Goal: Obtain resource: Obtain resource

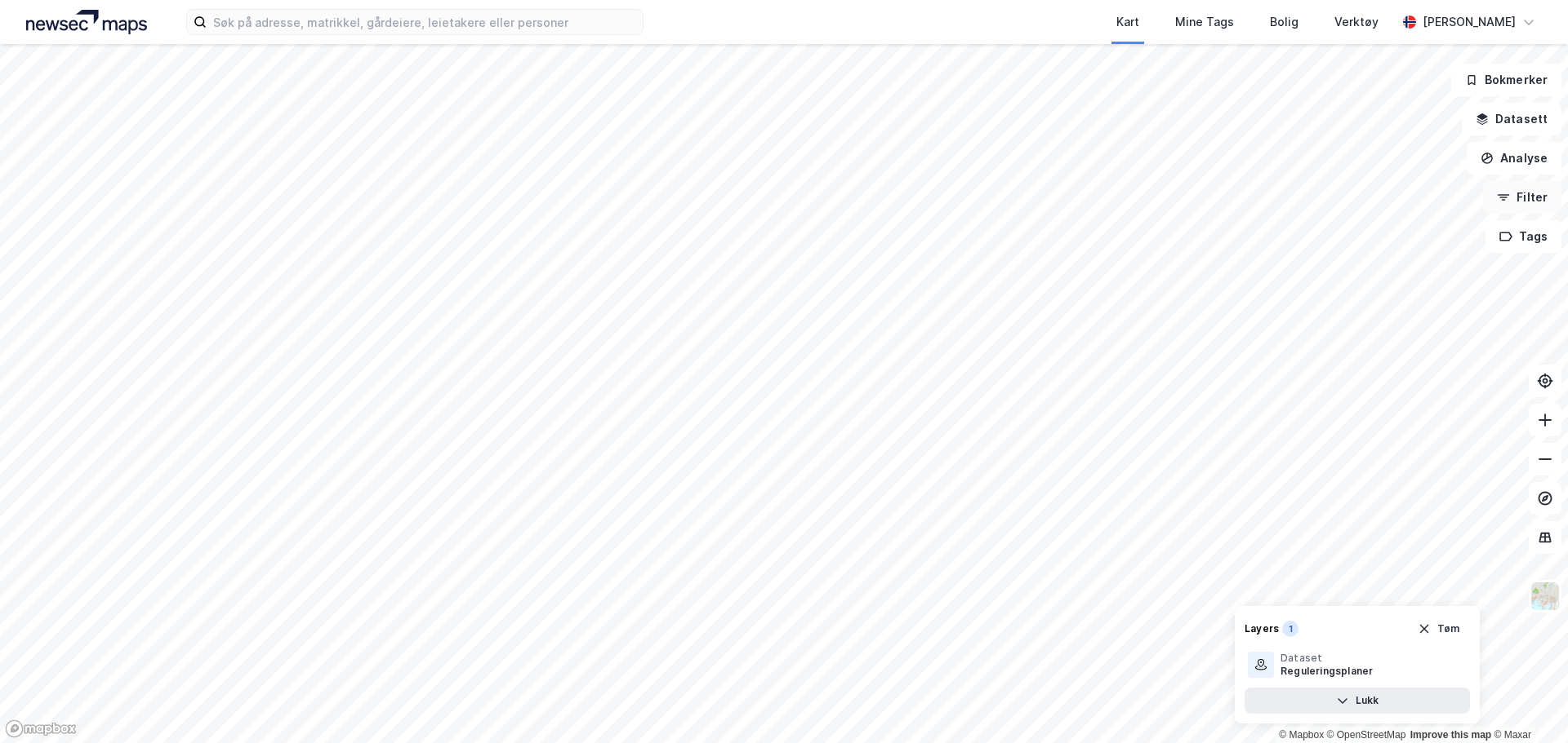
click at [1546, 194] on button "Filter" at bounding box center [1522, 197] width 79 height 32
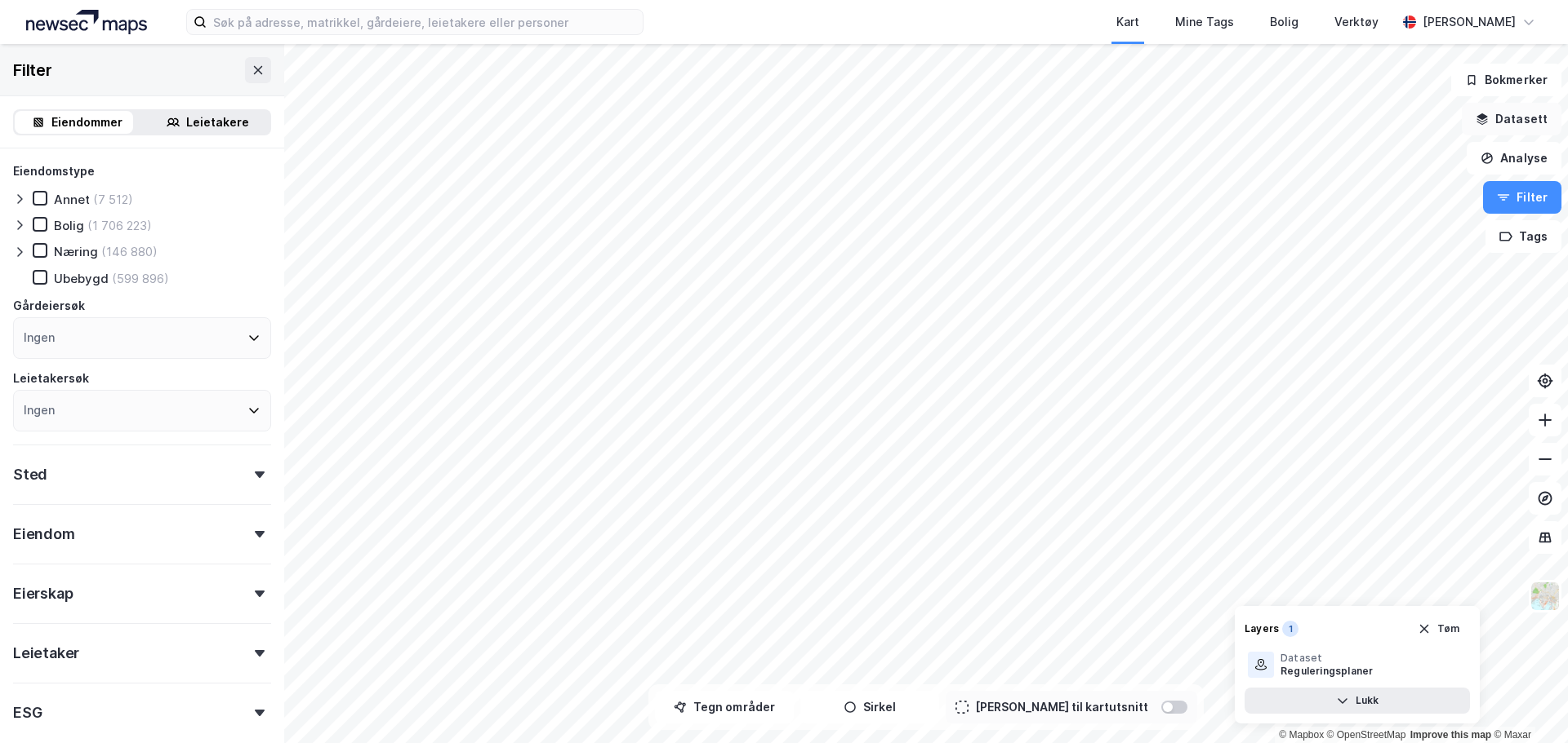
click at [1535, 120] on button "Datasett" at bounding box center [1511, 119] width 100 height 32
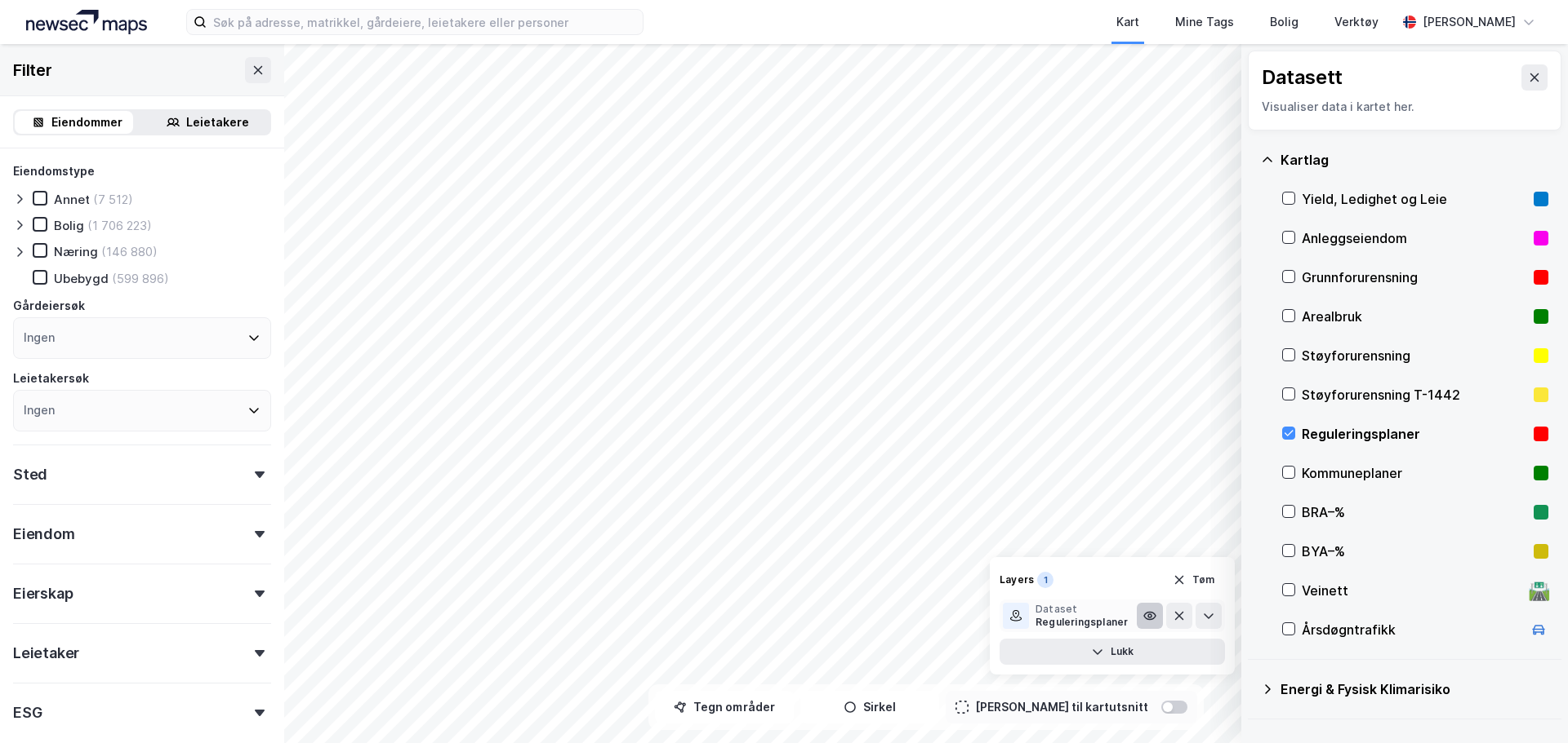
click at [1151, 618] on icon at bounding box center [1150, 616] width 3 height 3
click at [1151, 618] on icon at bounding box center [1149, 616] width 9 height 3
click at [1111, 645] on button "Lukk" at bounding box center [1112, 652] width 225 height 26
click at [1211, 655] on icon at bounding box center [1211, 652] width 13 height 13
click at [1211, 655] on button "Lukk" at bounding box center [1112, 652] width 225 height 26
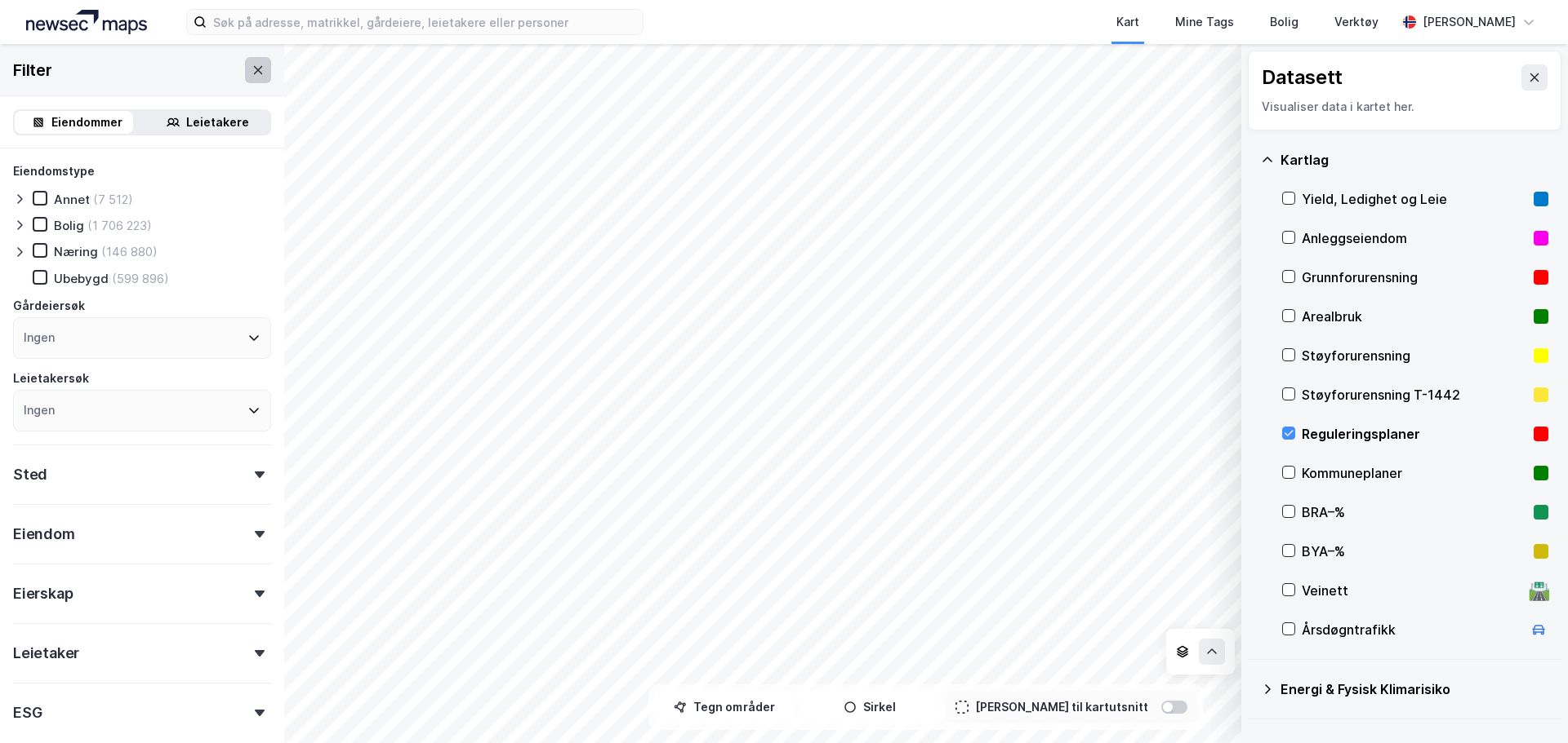
click at [245, 70] on button at bounding box center [258, 70] width 26 height 26
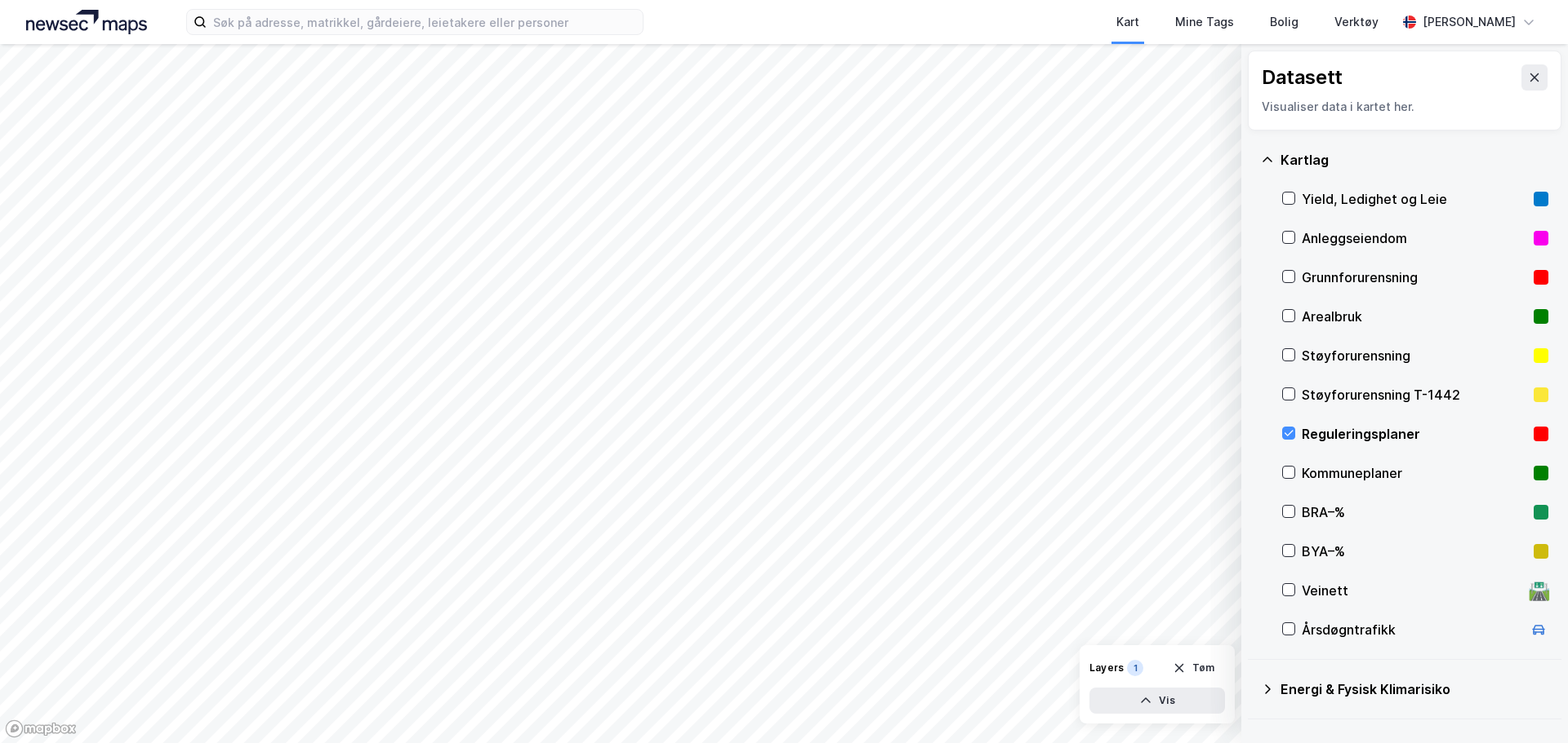
click at [1122, 665] on div "Layers 1" at bounding box center [1116, 668] width 54 height 16
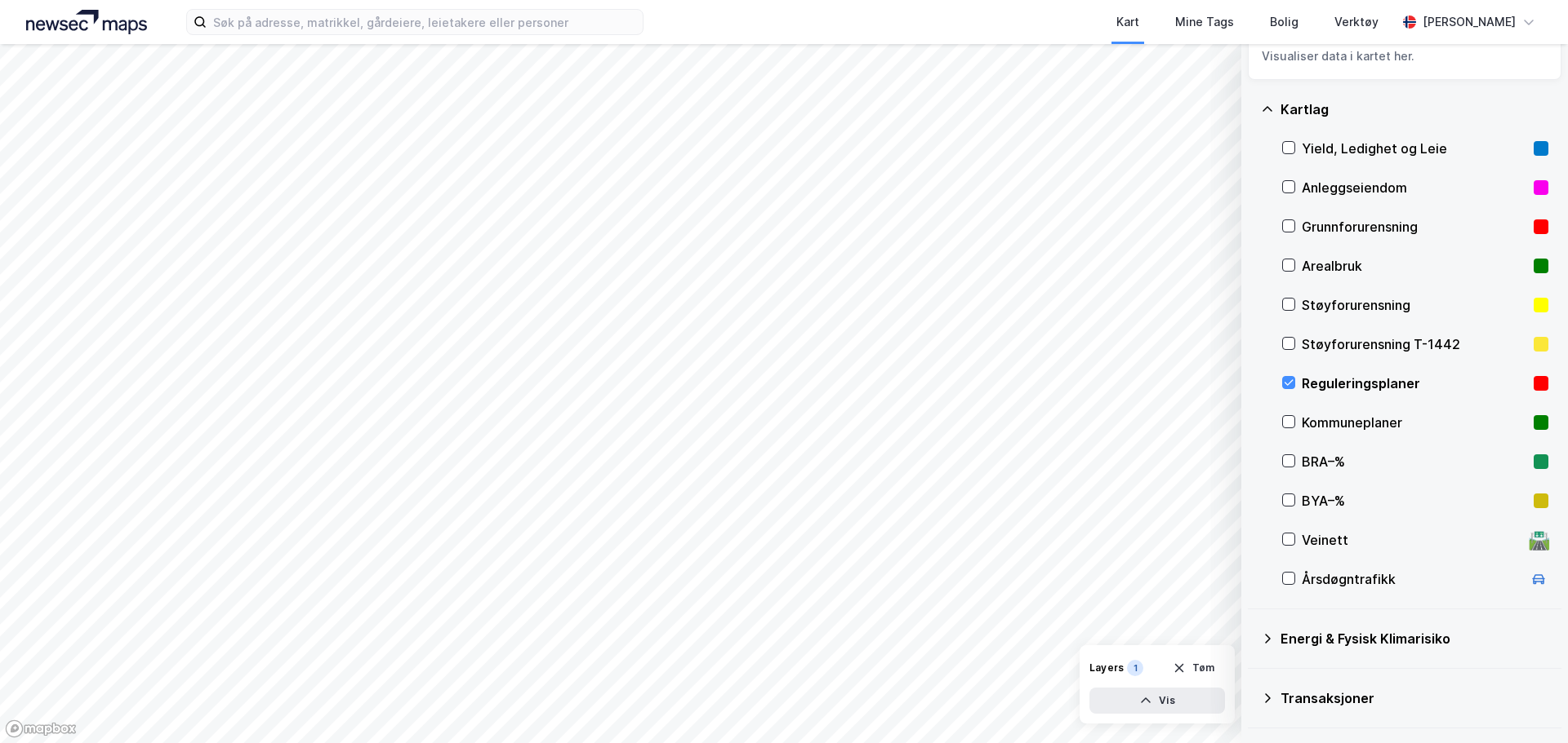
scroll to position [102, 0]
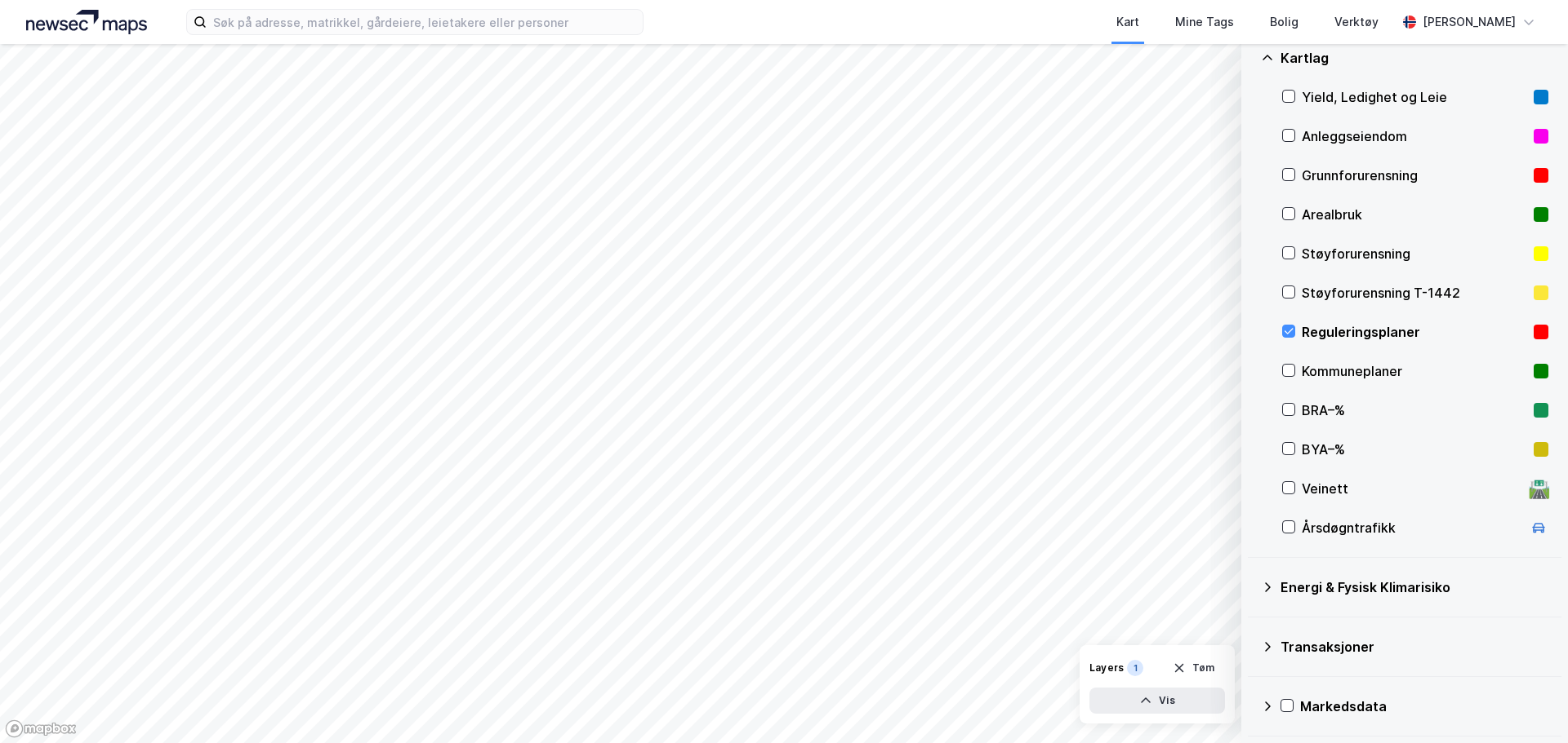
click at [1302, 705] on div "Markedsdata" at bounding box center [1424, 706] width 248 height 20
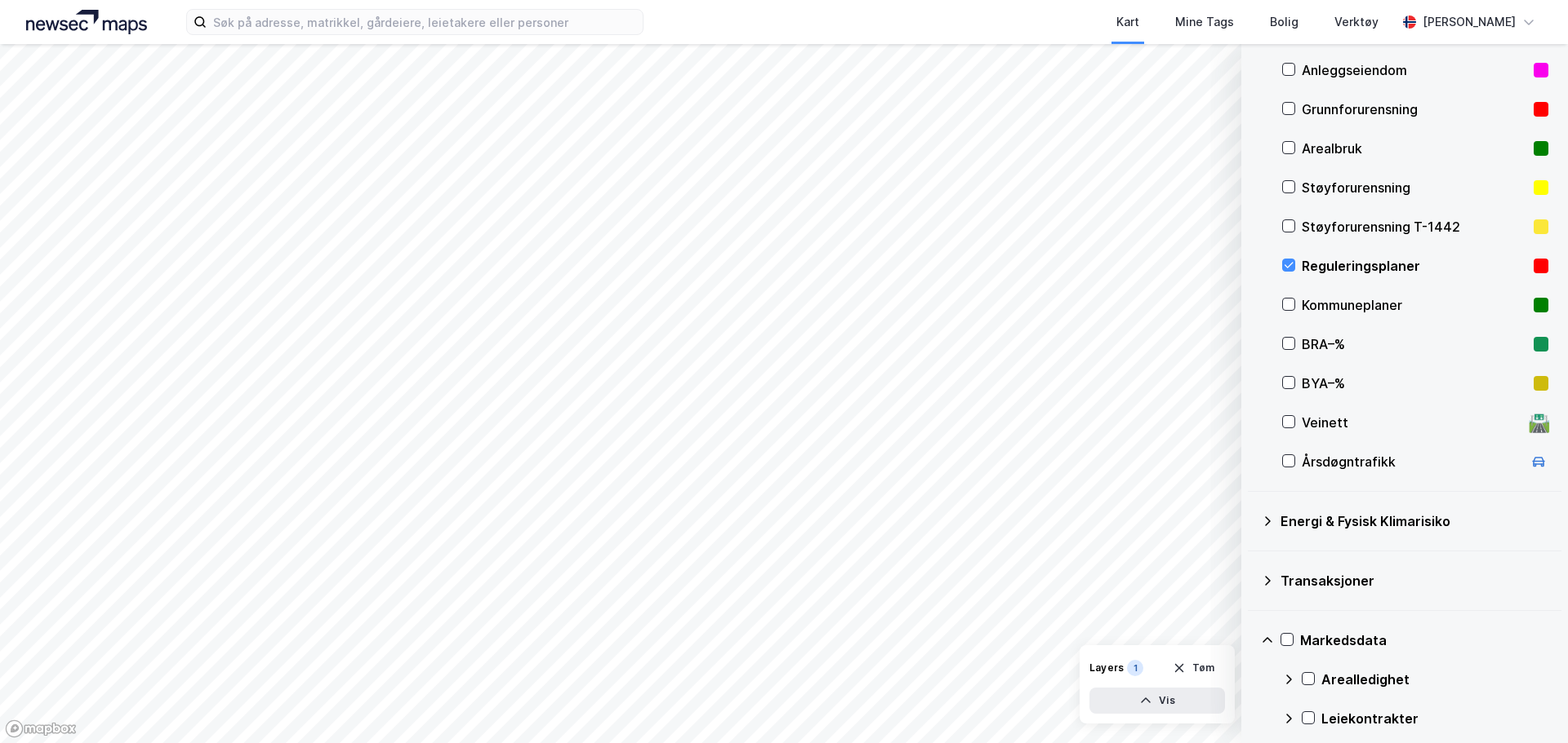
scroll to position [258, 0]
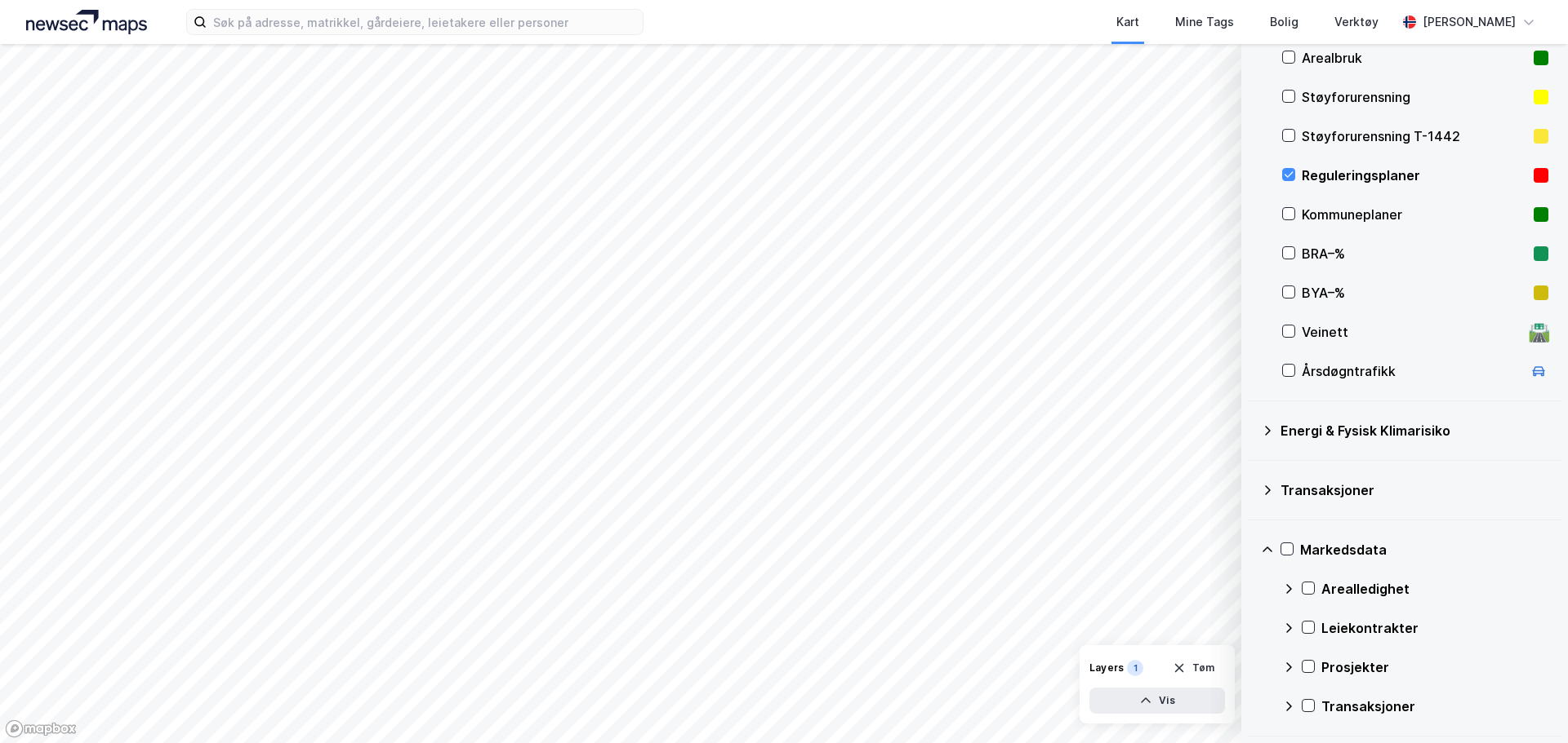
click at [1257, 528] on div "Markedsdata Arealledighet Leiekontrakter Prosjekter Transaksjoner" at bounding box center [1404, 628] width 313 height 216
click at [1280, 558] on div "Markedsdata" at bounding box center [1404, 550] width 288 height 39
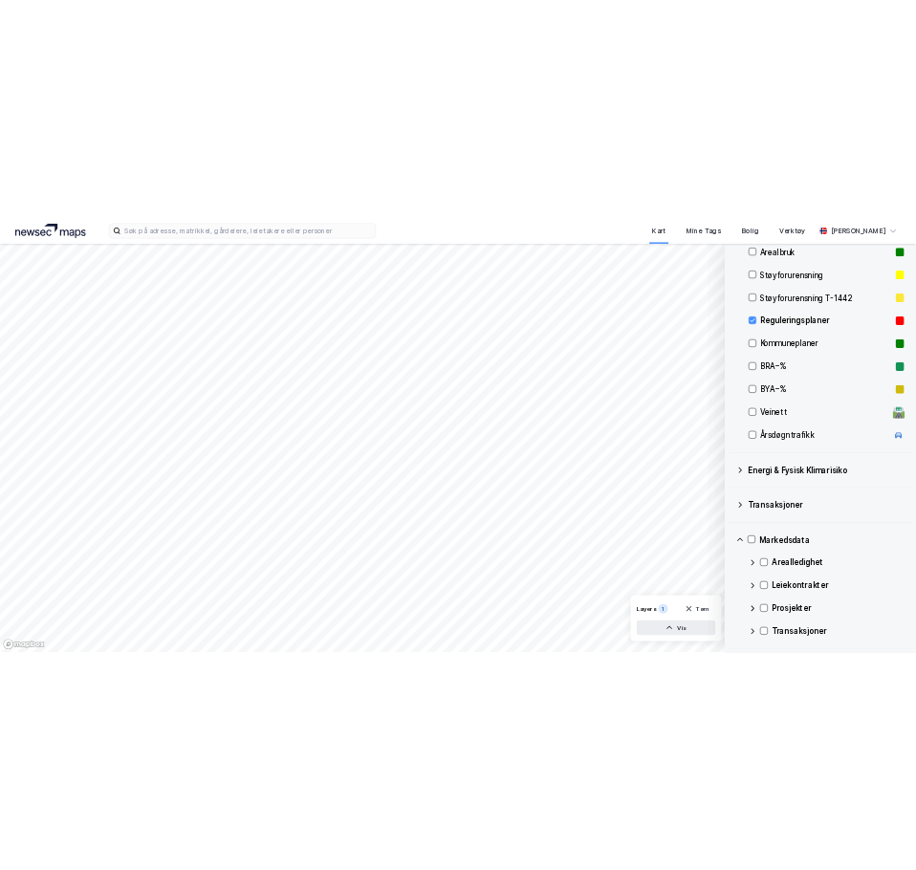
scroll to position [120, 0]
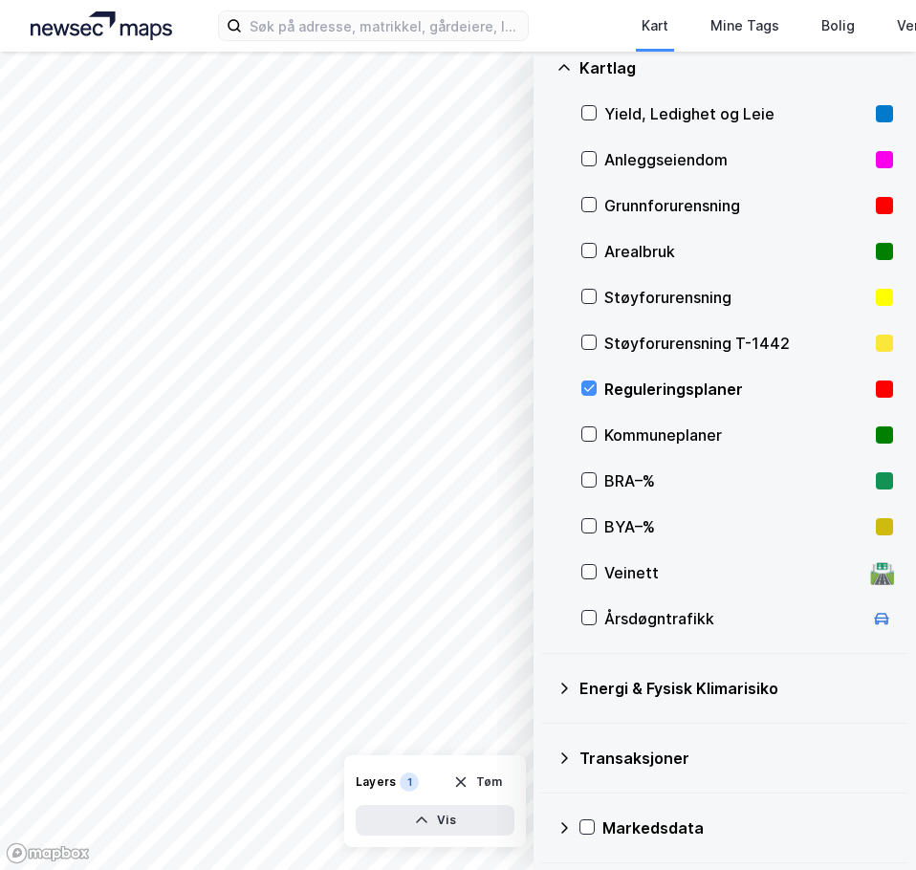
click at [586, 66] on div "Kartlag" at bounding box center [737, 67] width 314 height 23
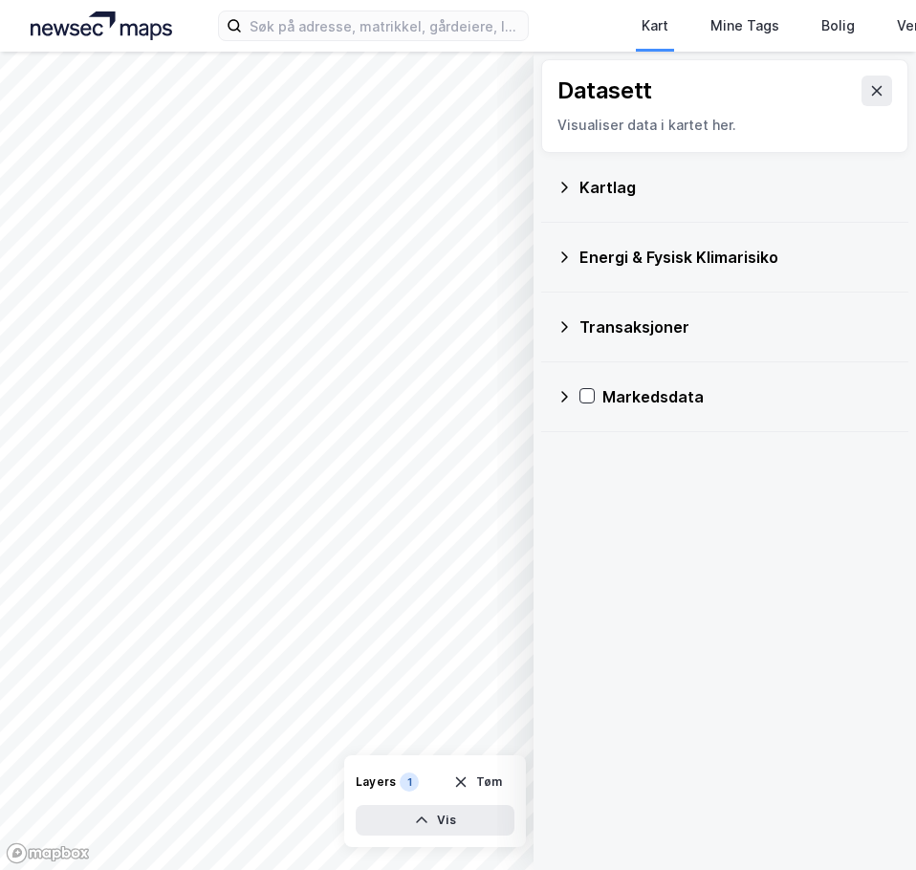
scroll to position [0, 0]
click at [872, 94] on icon at bounding box center [877, 91] width 11 height 10
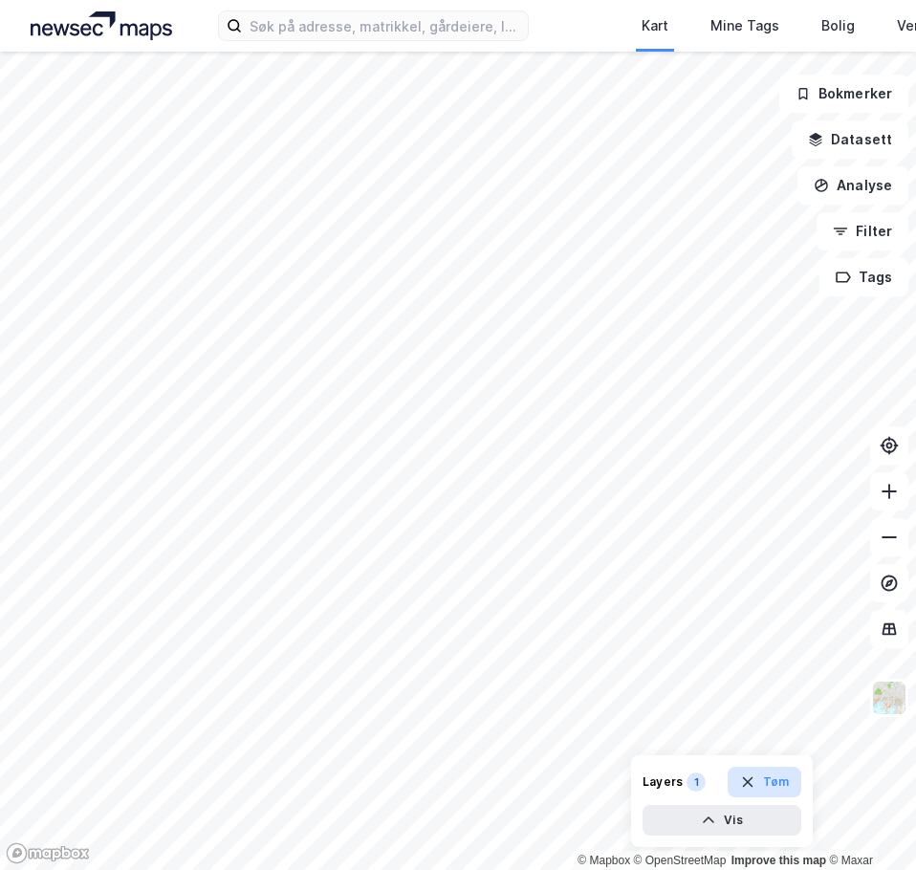
click at [758, 786] on button "Tøm" at bounding box center [765, 782] width 74 height 31
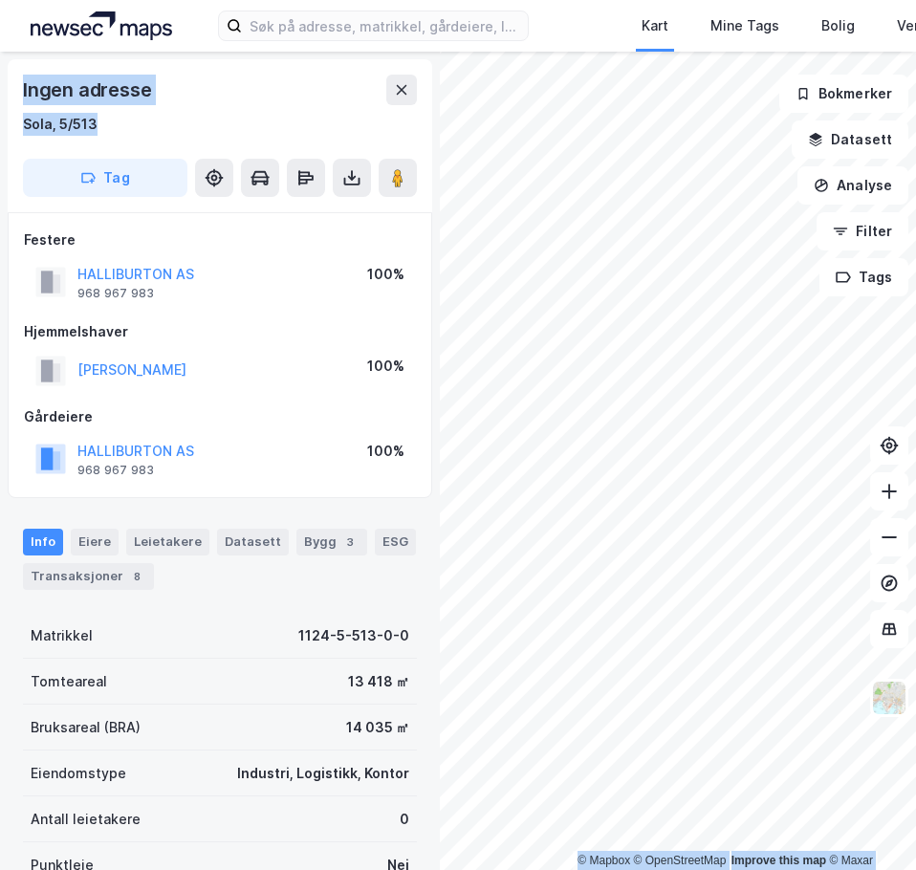
drag, startPoint x: 93, startPoint y: 122, endPoint x: -4, endPoint y: 124, distance: 96.6
click at [0, 124] on html "Kart Mine Tags Bolig Verktøy [PERSON_NAME] © Mapbox © OpenStreetMap Improve thi…" at bounding box center [458, 435] width 916 height 870
click at [129, 131] on div "Sola, 5/513" at bounding box center [220, 124] width 394 height 23
drag, startPoint x: 133, startPoint y: 127, endPoint x: 21, endPoint y: 125, distance: 111.9
click at [21, 125] on div "Ingen adresse Sola, 5/513 Tag" at bounding box center [220, 135] width 425 height 153
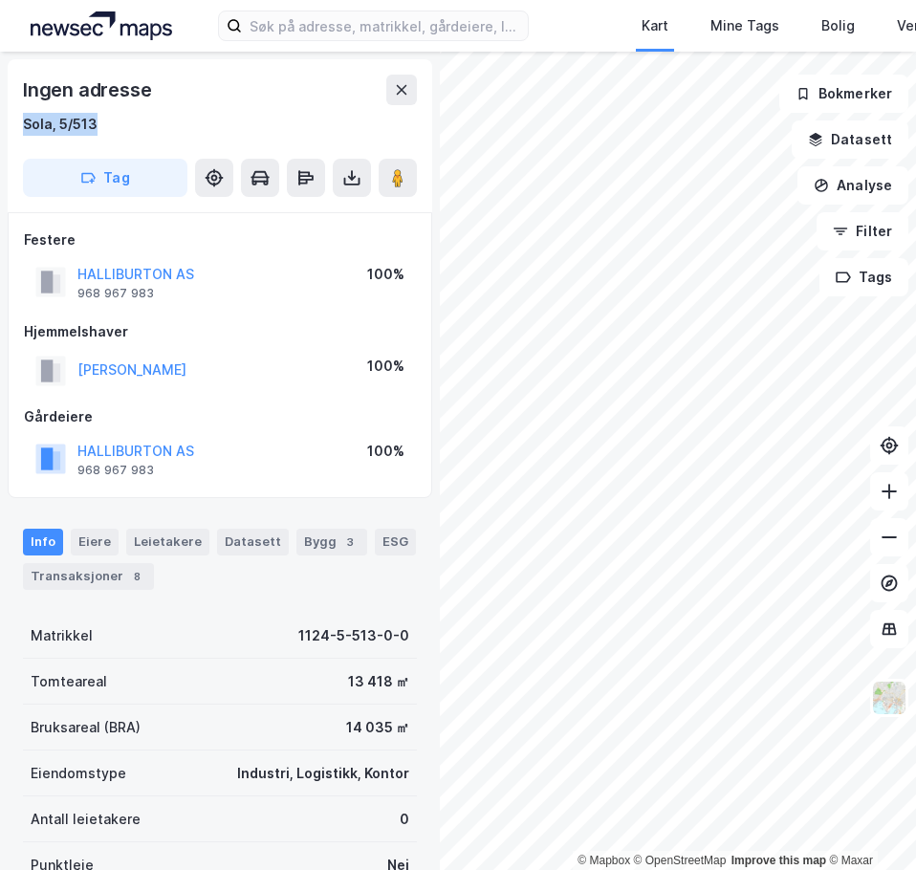
copy div "Sola, 5/513"
click at [405, 104] on button at bounding box center [401, 90] width 31 height 31
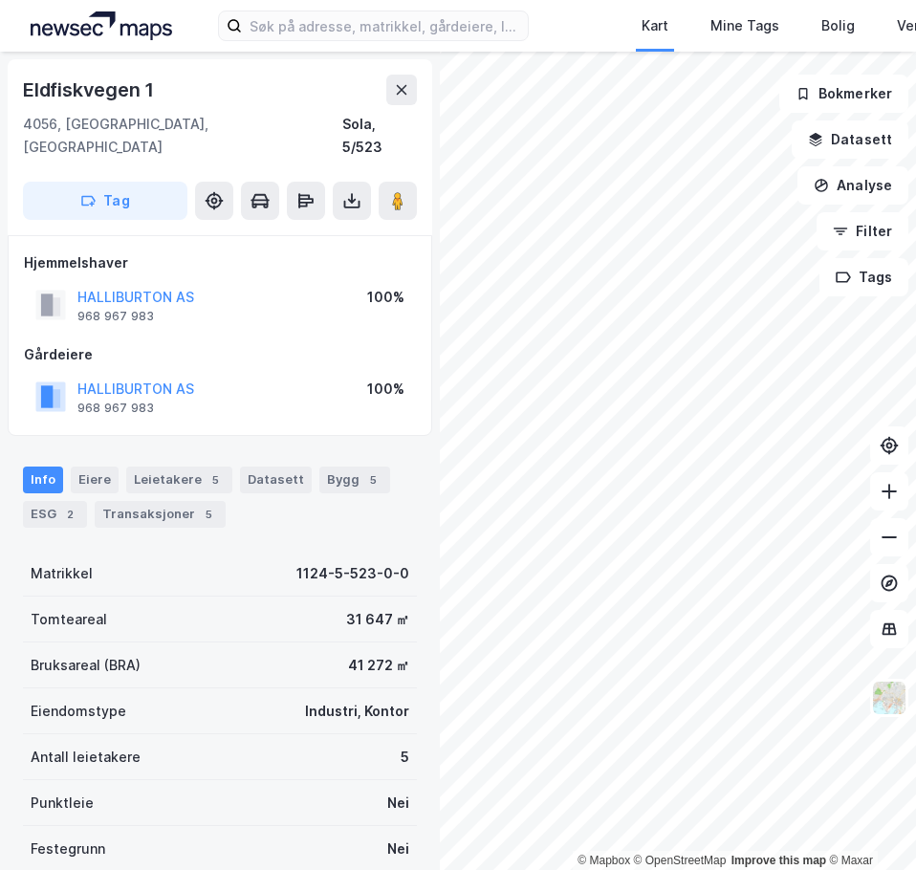
scroll to position [1, 0]
click at [411, 616] on div "© Mapbox © OpenStreetMap Improve this map © Maxar Eldfiskvegen 1 4056, [GEOGRAP…" at bounding box center [458, 461] width 916 height 819
click at [908, 624] on div "© Mapbox © OpenStreetMap Improve this map © Maxar Eldfiskvegen 1 4056, [GEOGRAP…" at bounding box center [458, 461] width 916 height 819
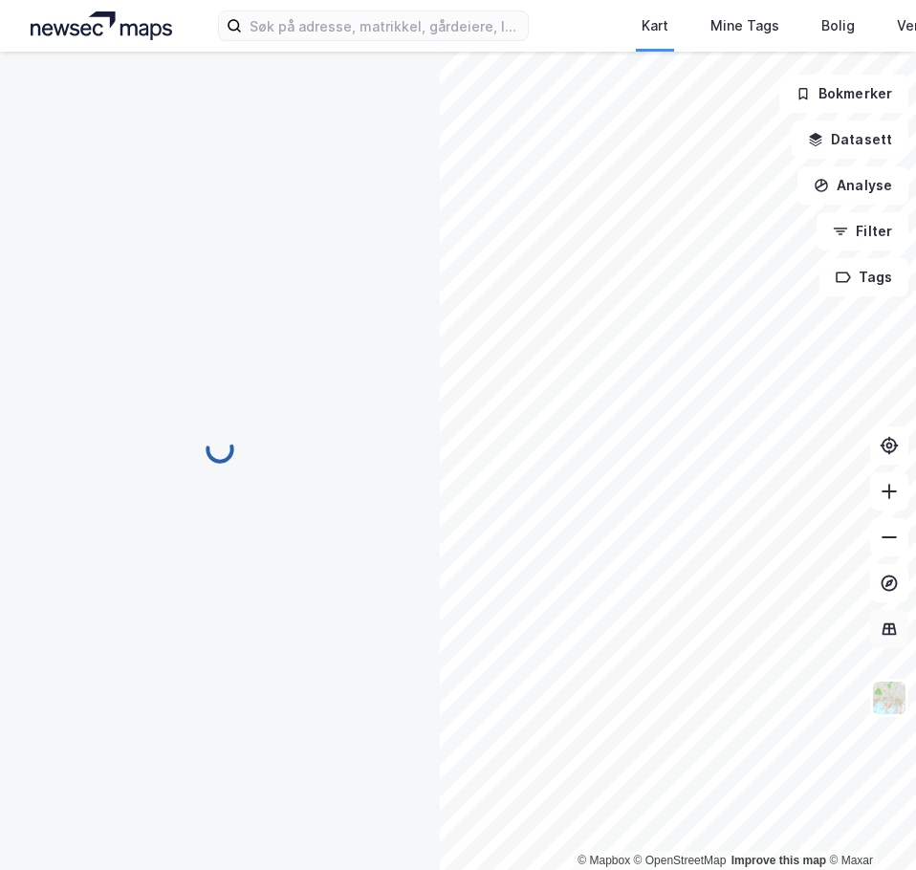
scroll to position [1, 0]
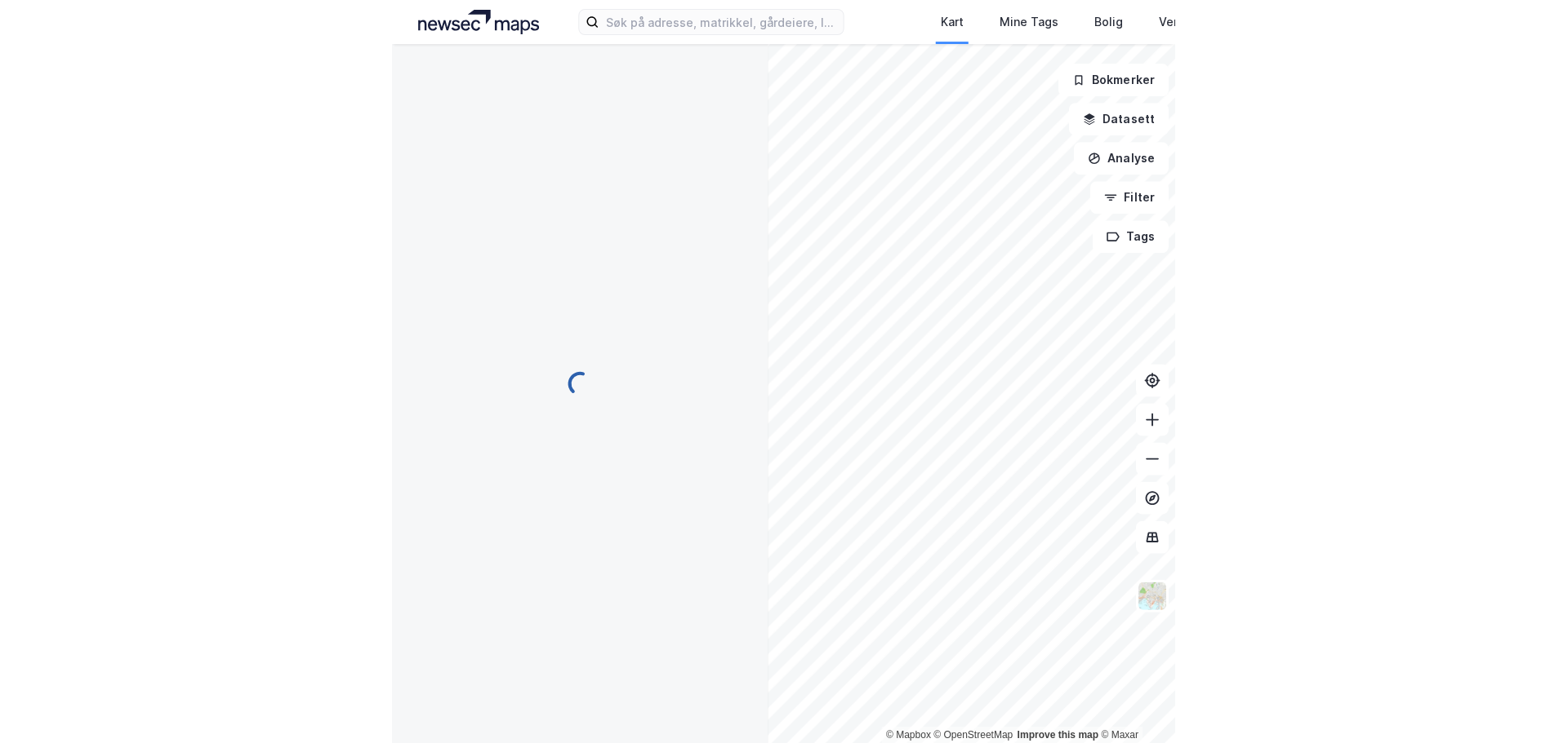
scroll to position [1, 0]
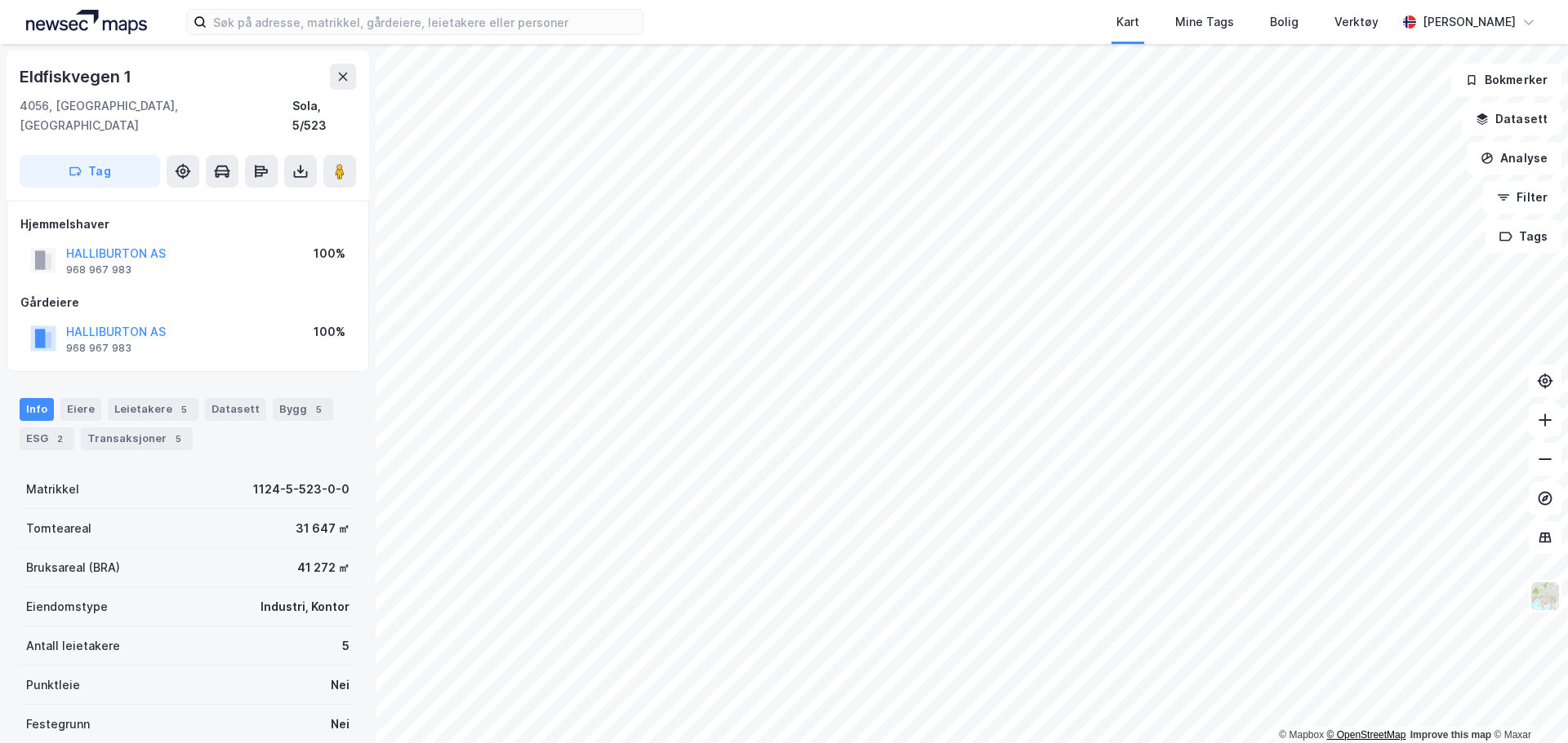
scroll to position [1, 0]
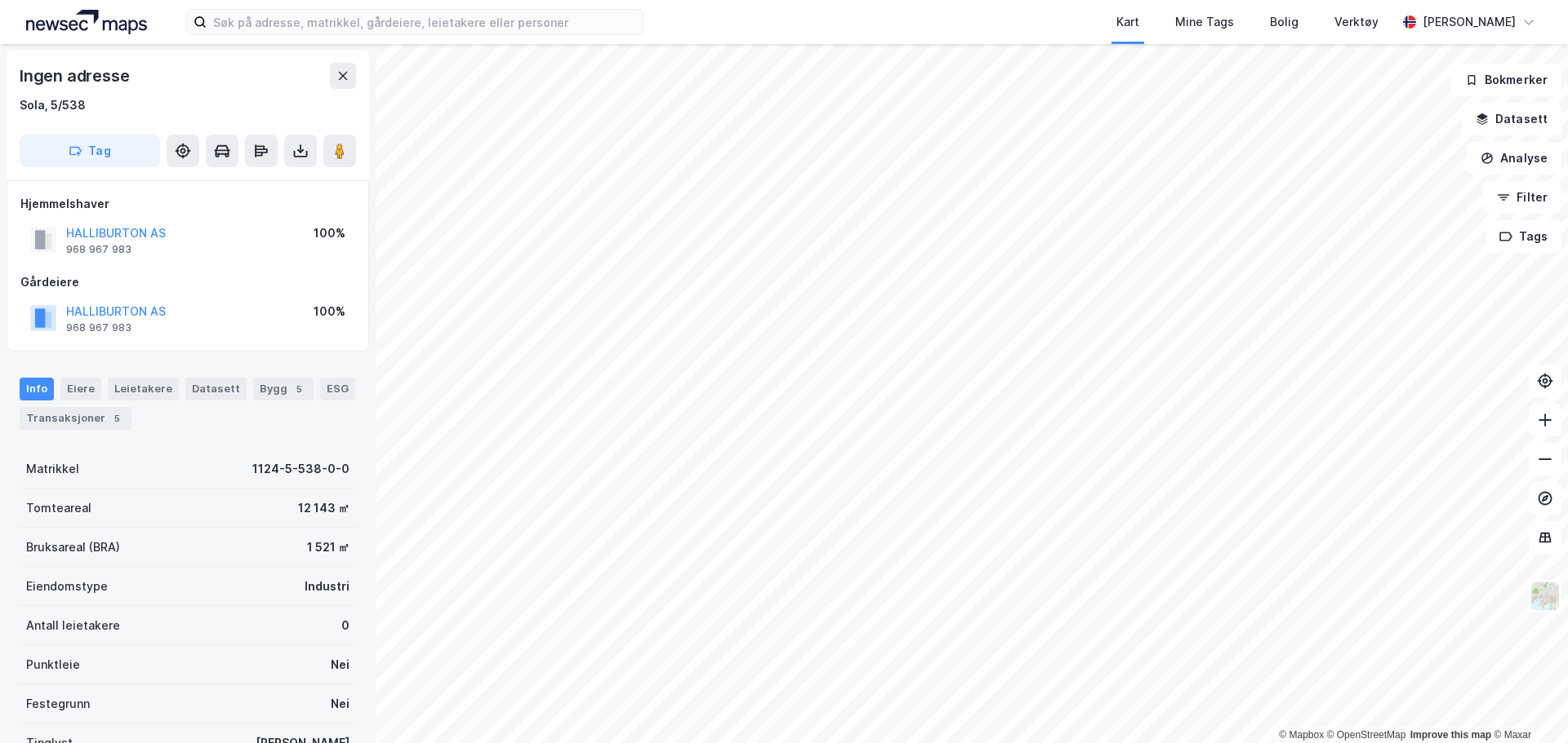
scroll to position [1, 0]
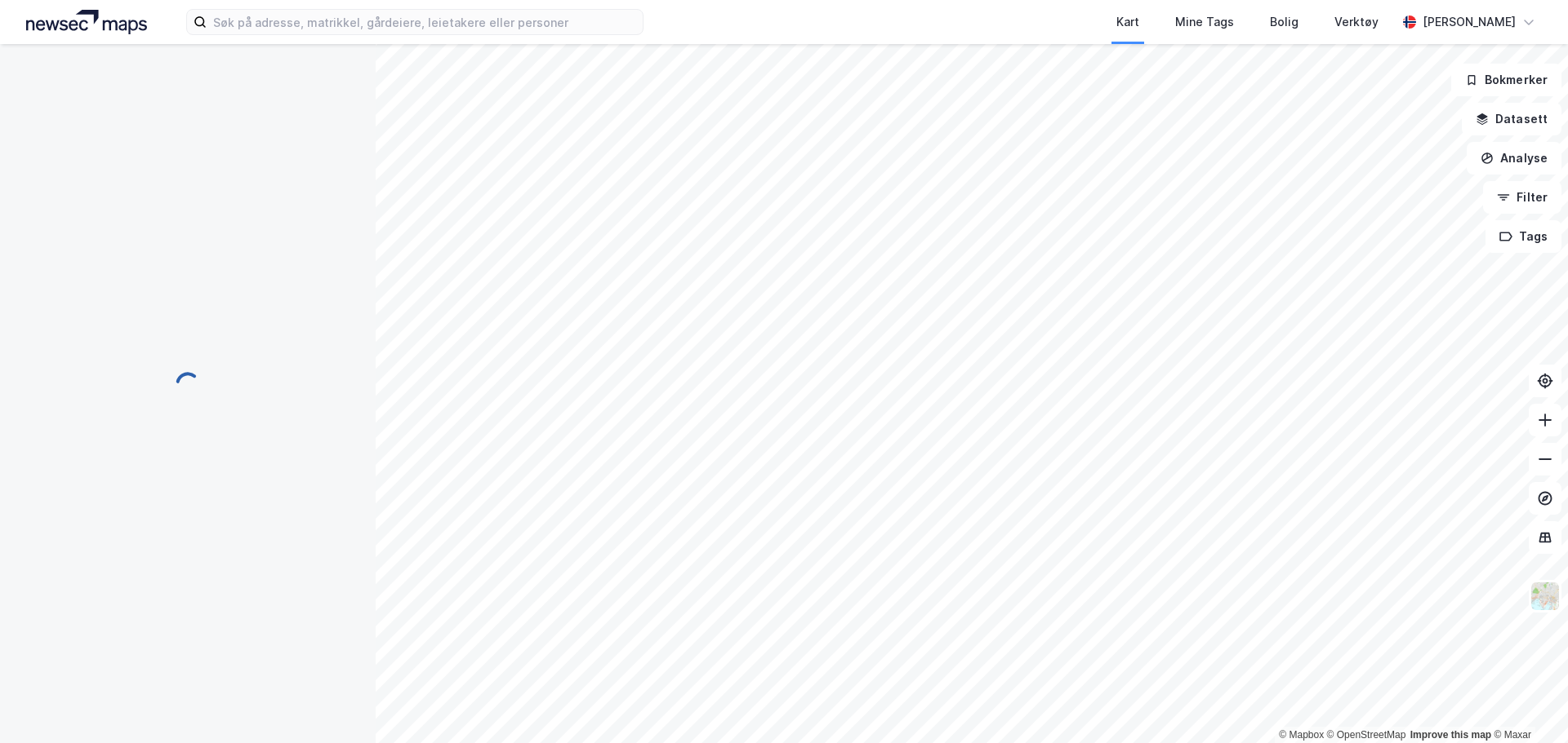
scroll to position [1, 0]
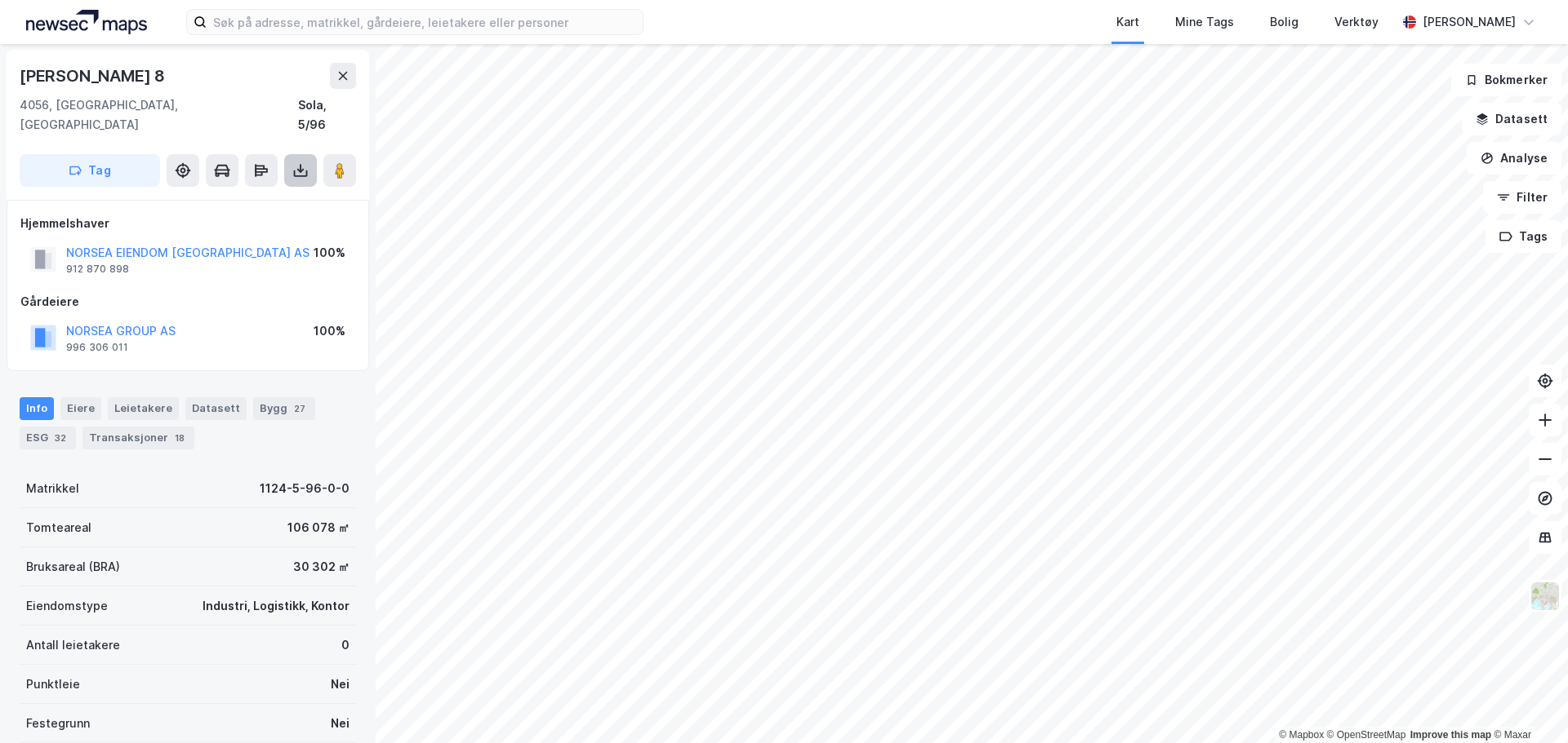
click at [294, 162] on icon at bounding box center [300, 170] width 16 height 16
click at [267, 197] on div "Last ned grunnbok" at bounding box center [219, 203] width 95 height 13
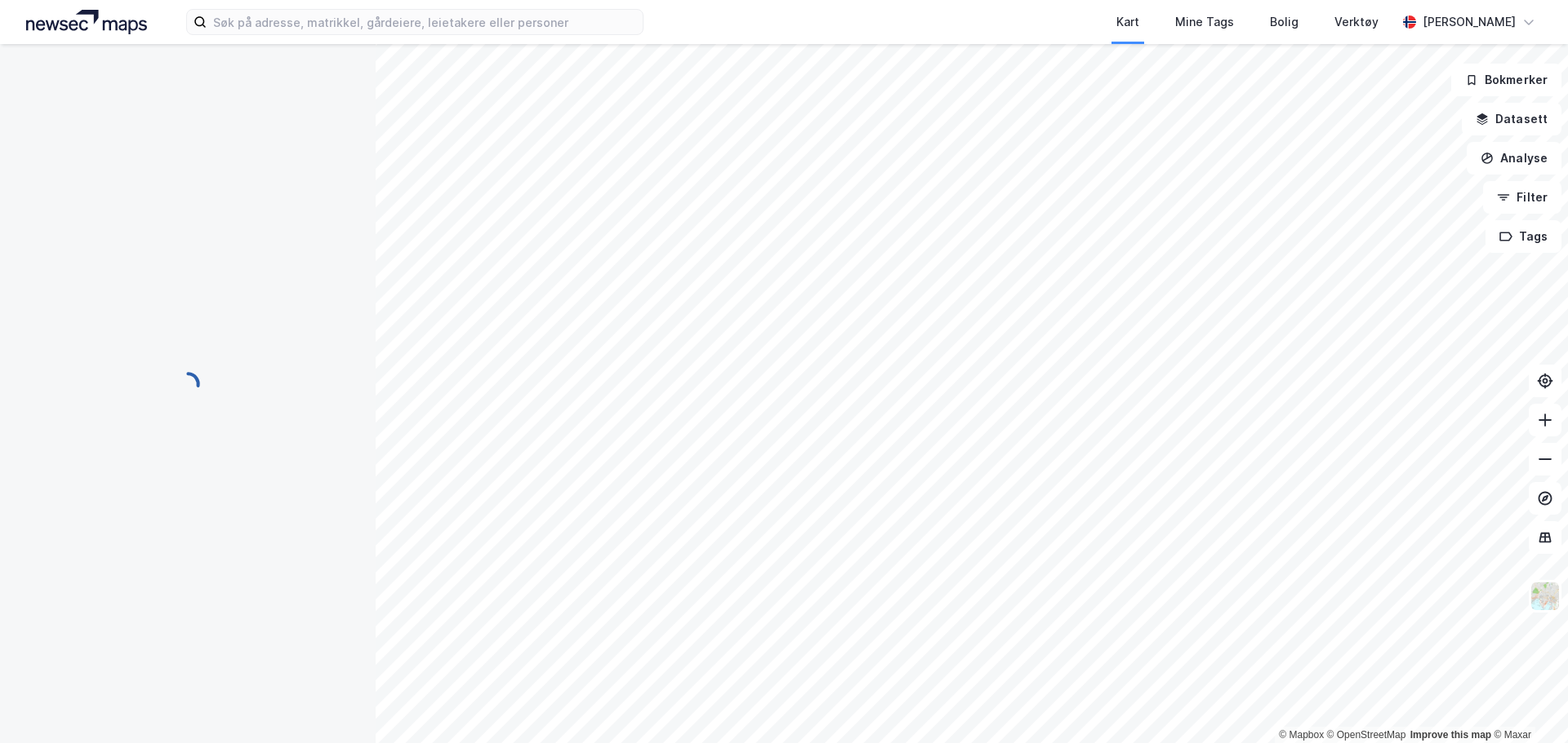
scroll to position [1, 0]
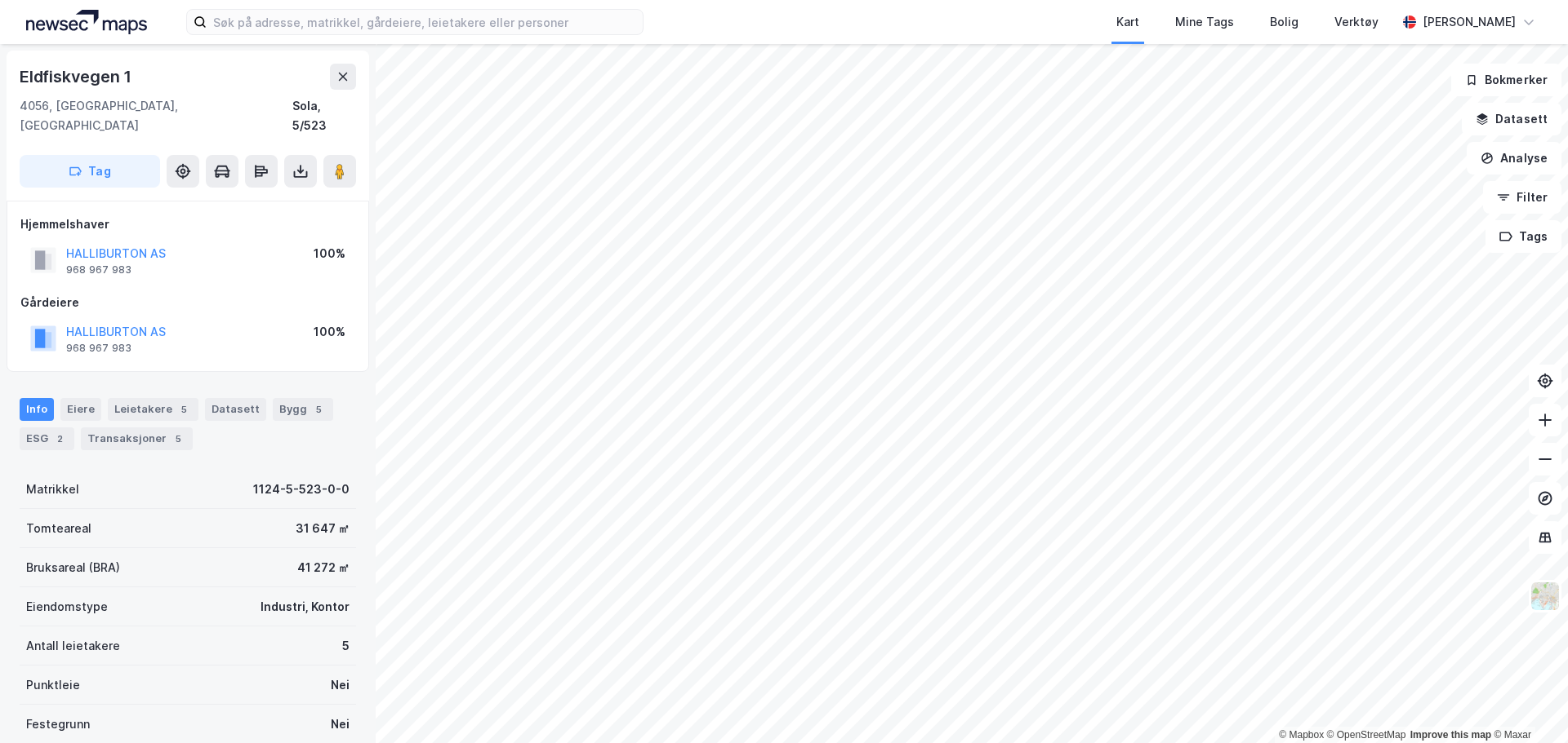
scroll to position [1, 0]
click at [304, 162] on icon at bounding box center [300, 170] width 16 height 16
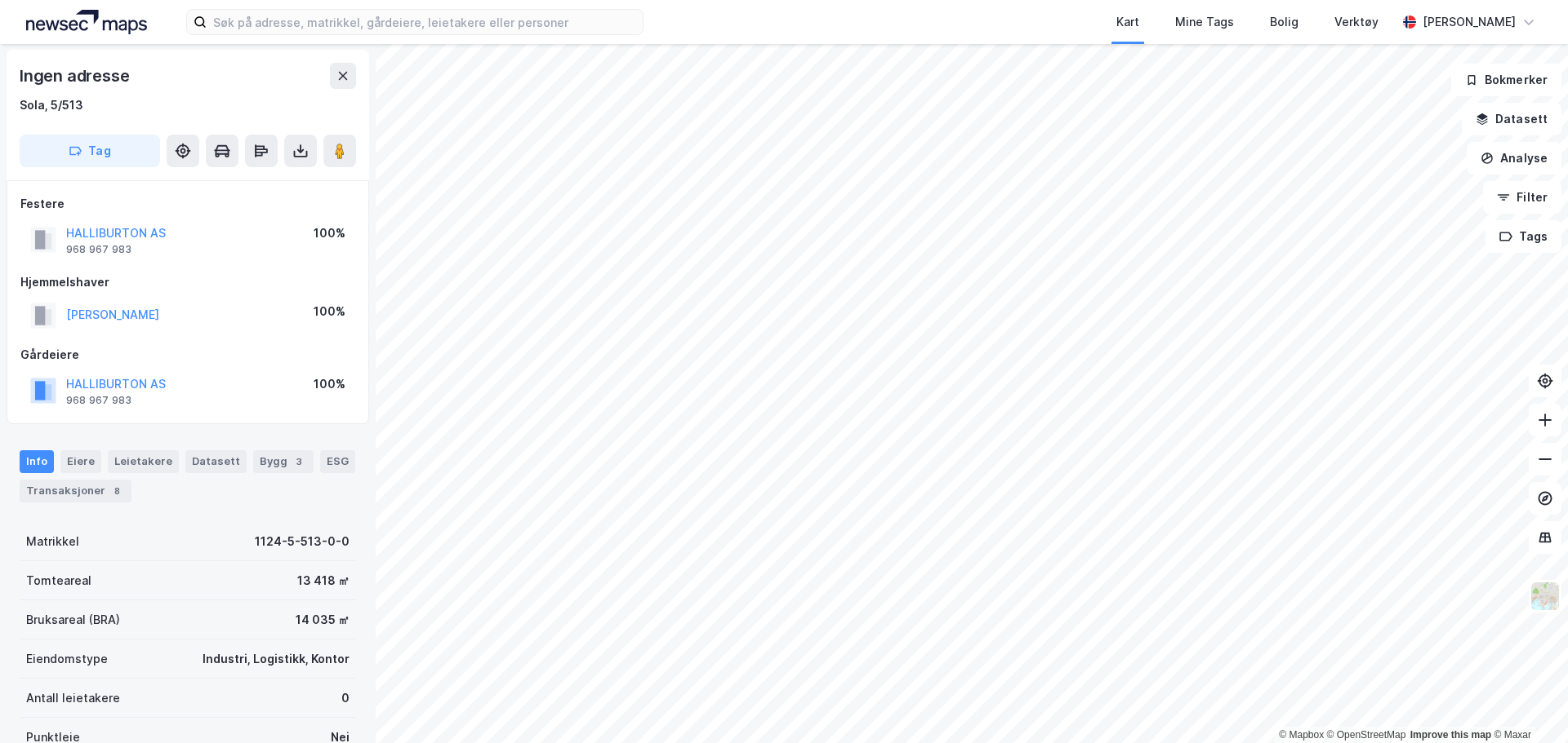
scroll to position [1, 0]
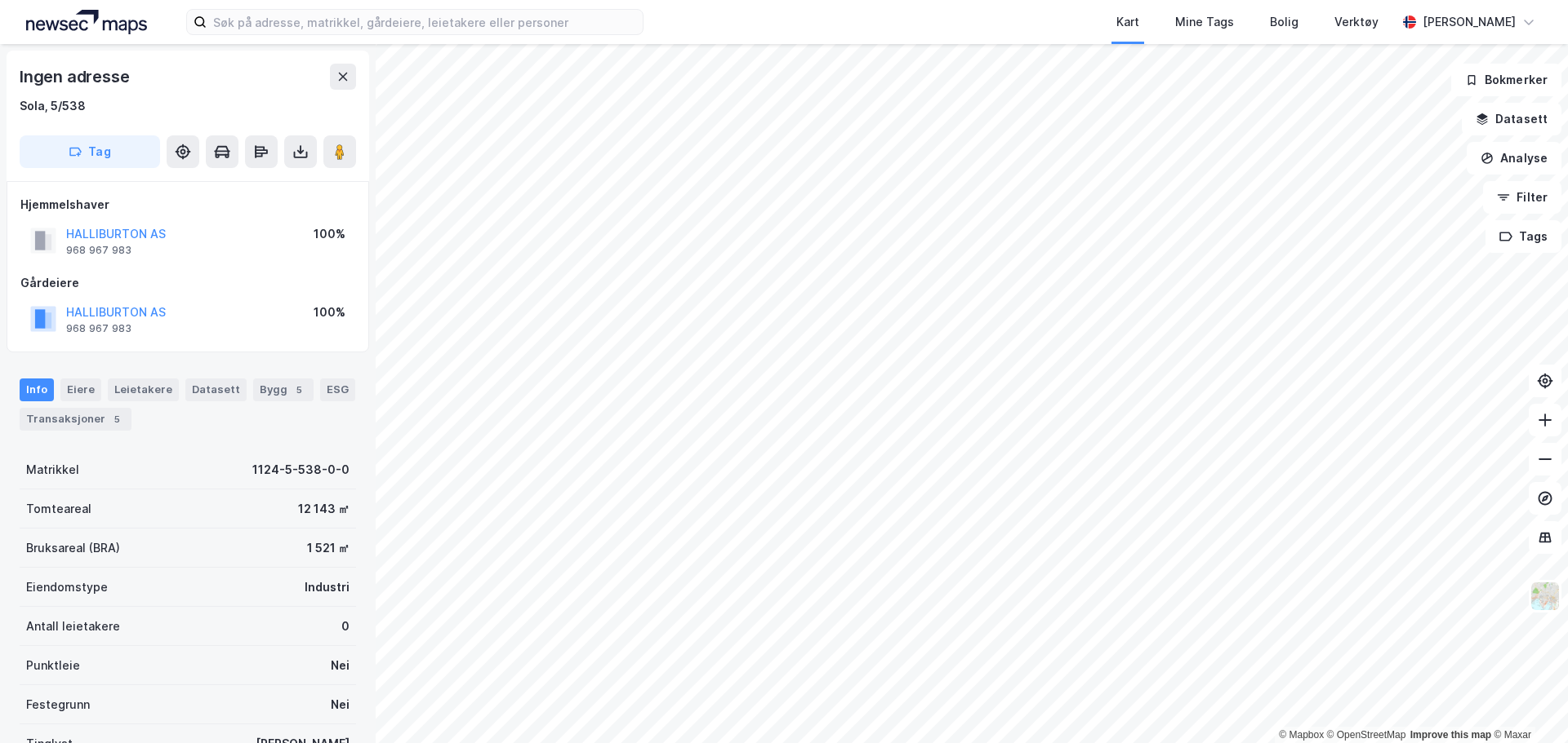
scroll to position [1, 0]
click at [301, 151] on icon at bounding box center [300, 151] width 7 height 4
click at [257, 187] on div "Last ned grunnbok" at bounding box center [219, 183] width 95 height 13
